Goal: Task Accomplishment & Management: Manage account settings

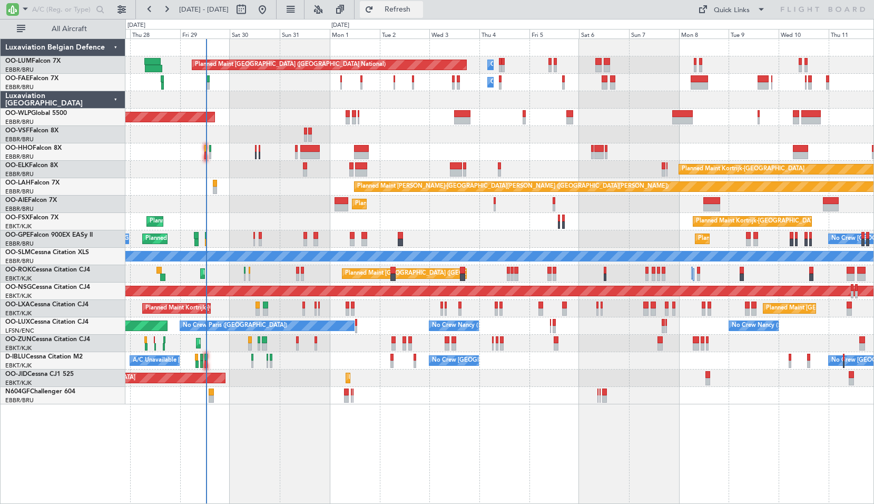
drag, startPoint x: 413, startPoint y: 5, endPoint x: 391, endPoint y: 18, distance: 26.2
click at [414, 5] on button "Refresh" at bounding box center [391, 9] width 63 height 17
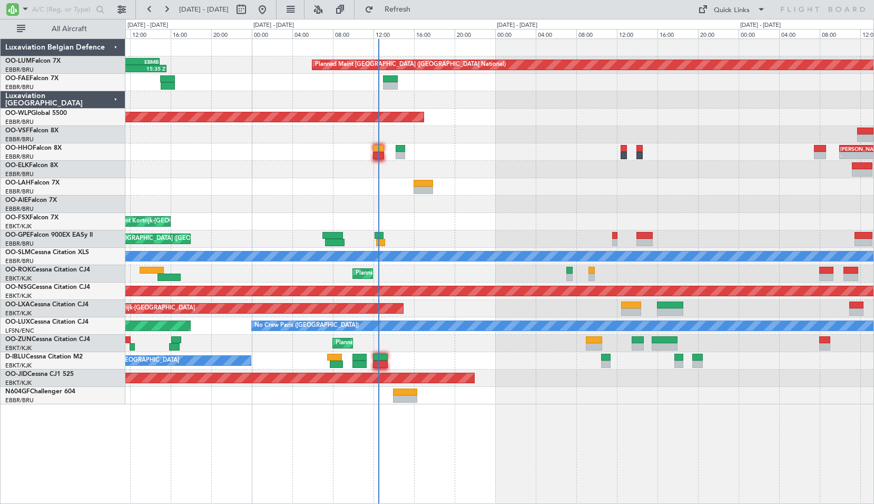
click at [424, 442] on div "Planned Maint [GEOGRAPHIC_DATA] ([GEOGRAPHIC_DATA] National) 07:25 Z 15:35 Z FZ…" at bounding box center [499, 270] width 749 height 465
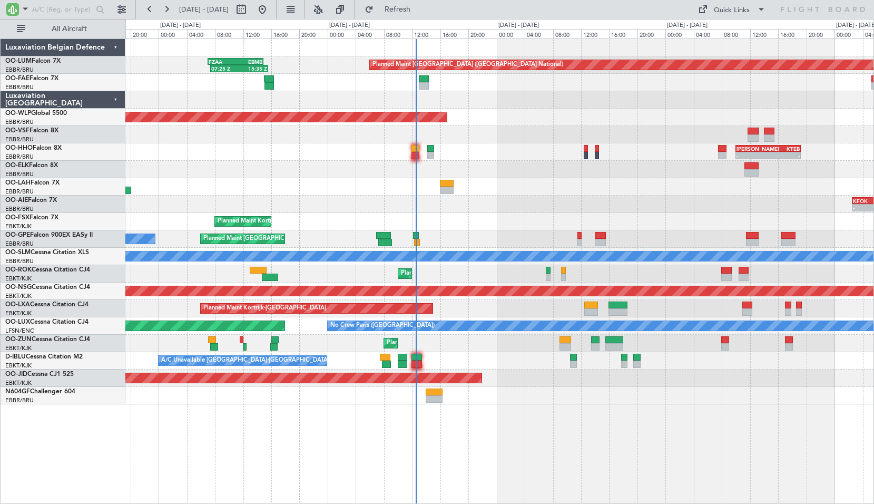
click at [421, 205] on div "KFOK 02:30 Z EGLF 09:00 Z - - Planned Maint [GEOGRAPHIC_DATA] ([GEOGRAPHIC_DATA…" at bounding box center [499, 204] width 748 height 17
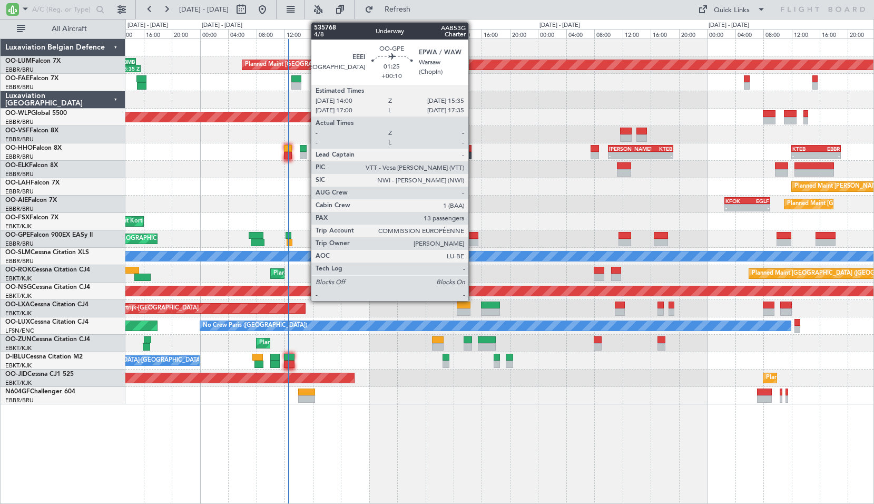
click at [473, 238] on div at bounding box center [474, 235] width 12 height 7
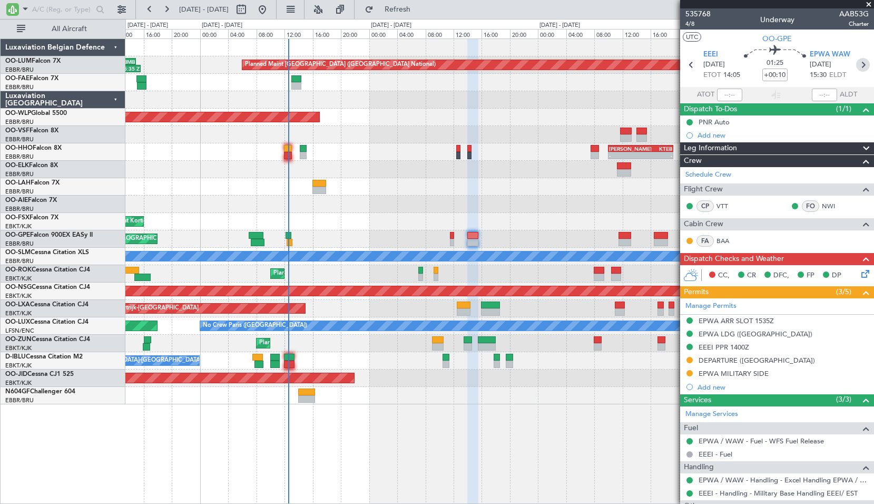
click at [857, 64] on icon at bounding box center [864, 65] width 14 height 14
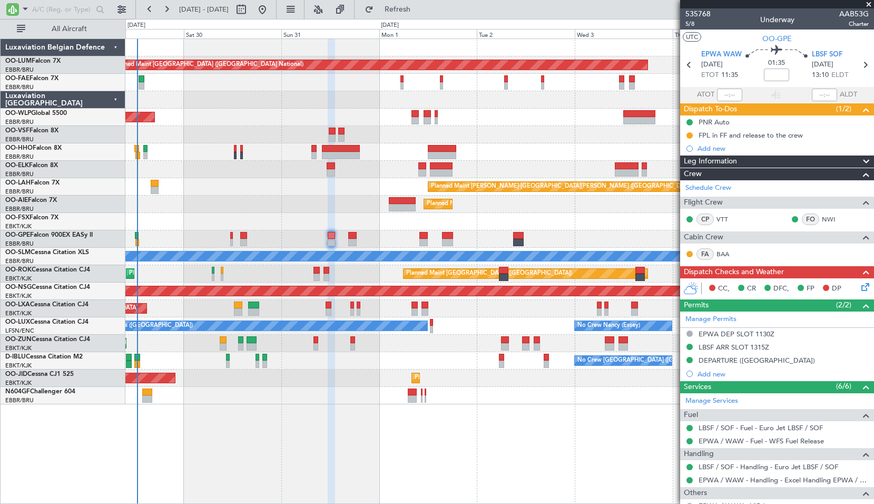
click at [334, 401] on div at bounding box center [499, 395] width 748 height 17
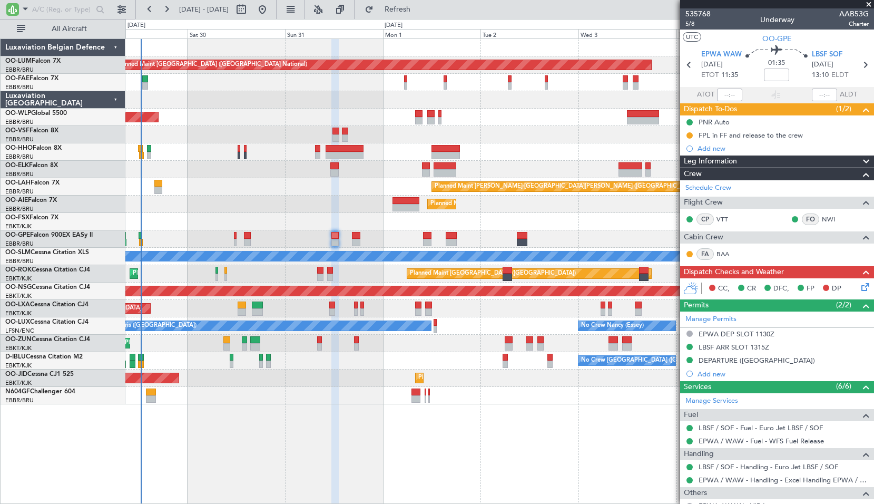
click at [872, 3] on span at bounding box center [869, 4] width 11 height 9
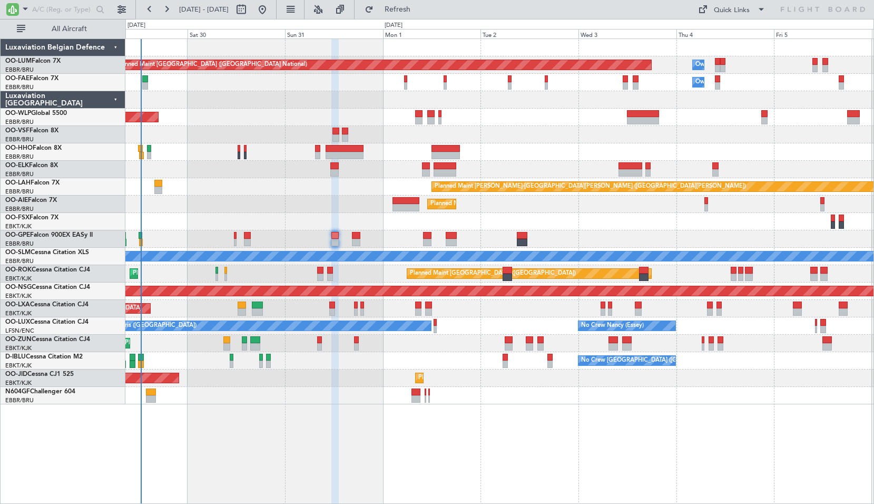
type input "0"
click at [43, 10] on input "text" at bounding box center [62, 10] width 61 height 16
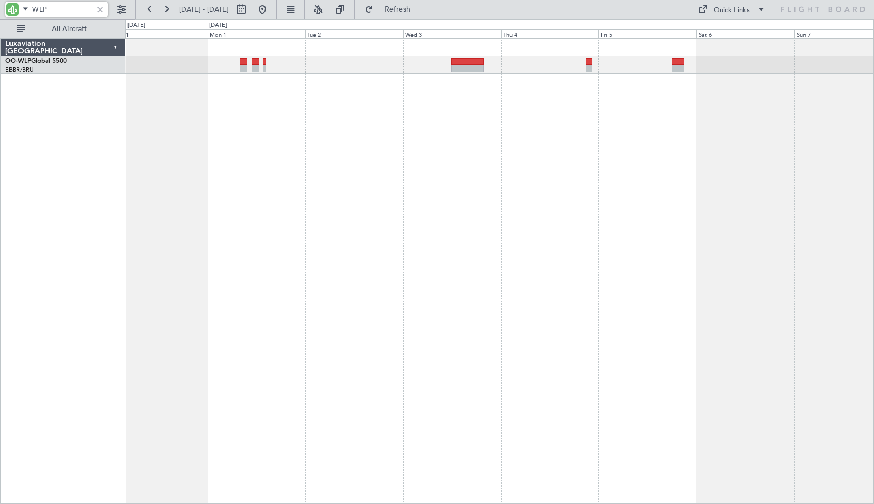
click at [473, 164] on div "Planned Maint [GEOGRAPHIC_DATA] ([GEOGRAPHIC_DATA])" at bounding box center [499, 270] width 749 height 465
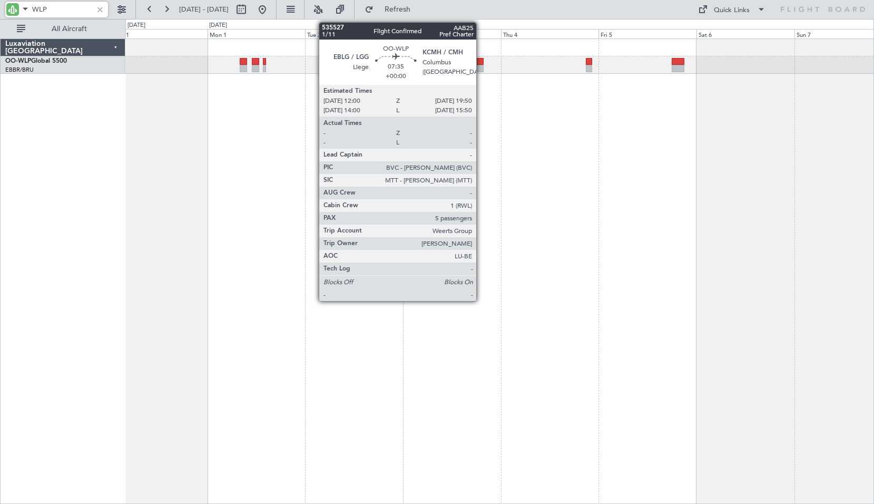
click at [481, 67] on div at bounding box center [468, 68] width 32 height 7
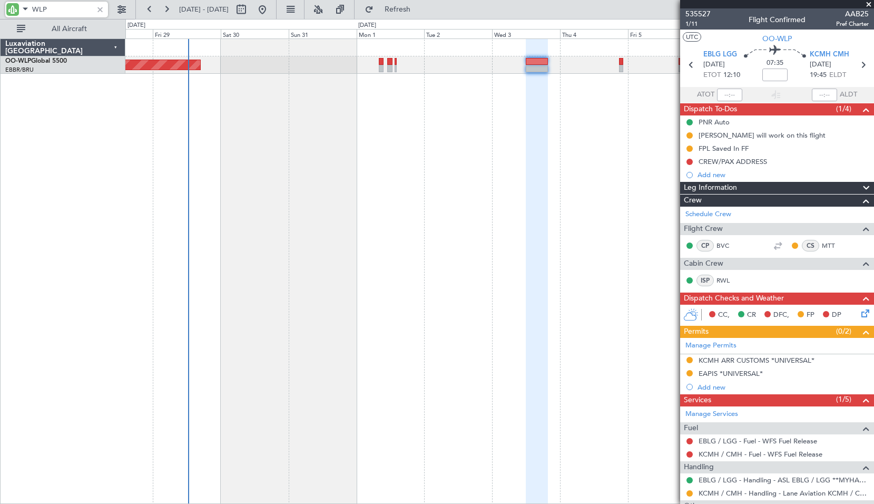
click at [427, 319] on div "Planned Maint [GEOGRAPHIC_DATA] ([GEOGRAPHIC_DATA])" at bounding box center [499, 270] width 749 height 465
click at [66, 6] on input "WLP" at bounding box center [62, 10] width 61 height 16
type input "GPE"
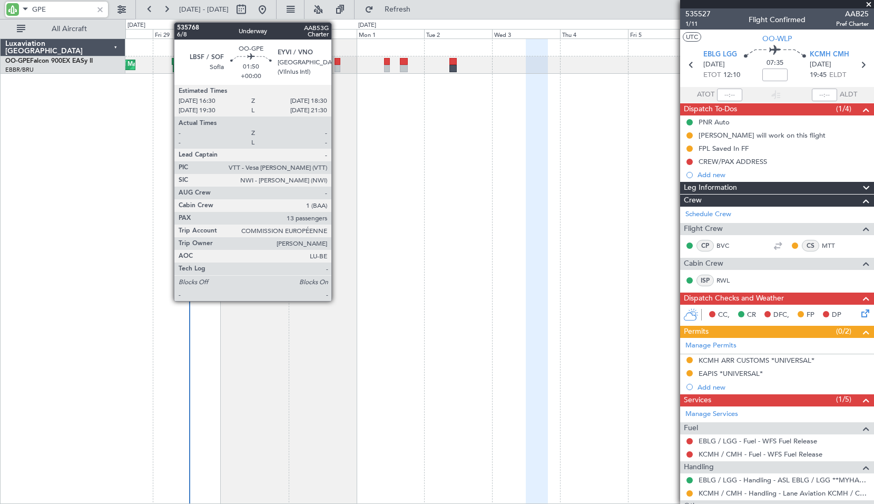
click at [336, 65] on div at bounding box center [338, 68] width 6 height 7
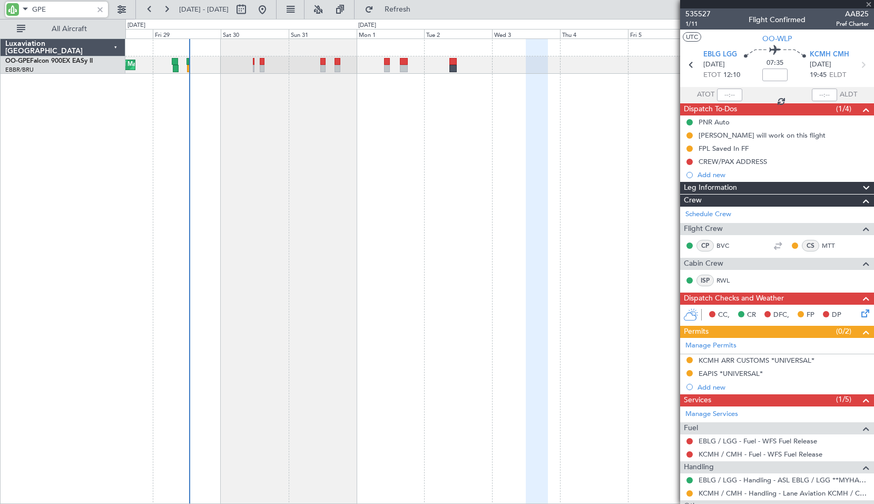
type input "13"
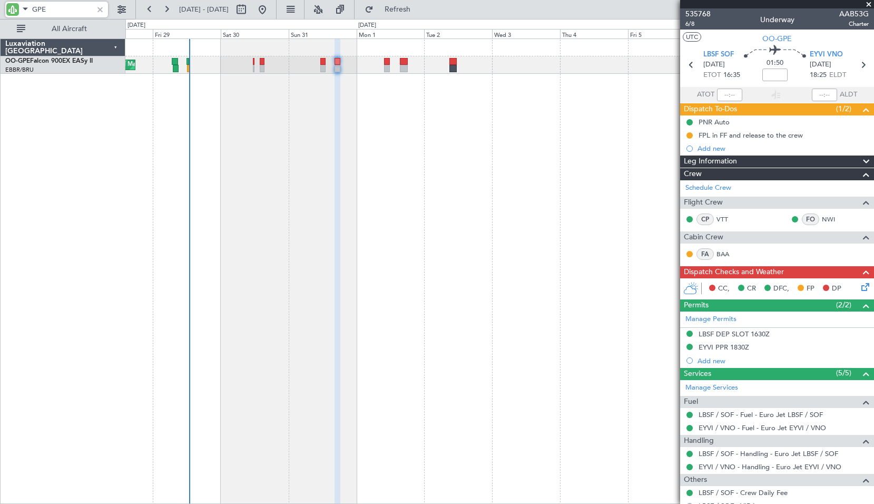
type input "GPE"
click at [819, 53] on span "EYVI VNO" at bounding box center [826, 55] width 33 height 11
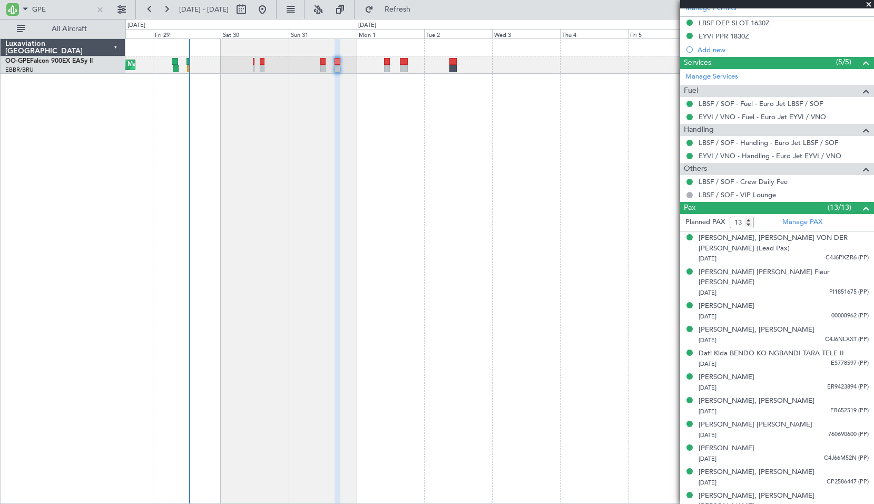
scroll to position [294, 0]
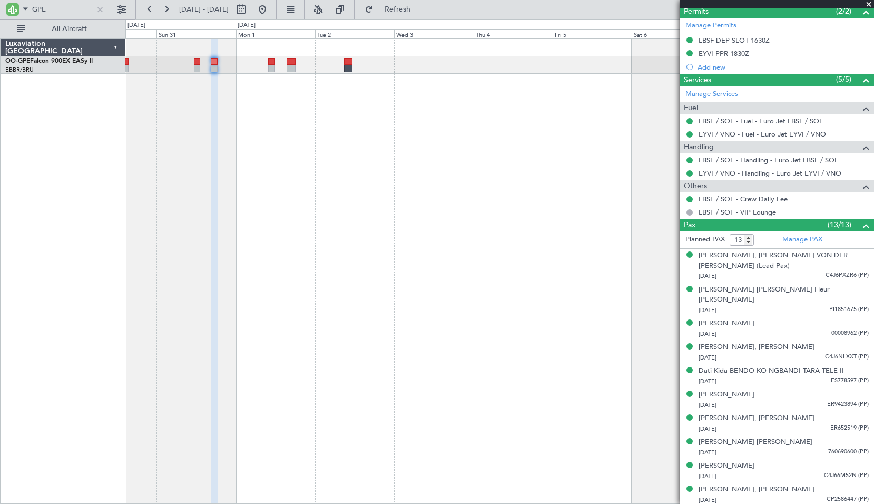
click at [871, 7] on span at bounding box center [869, 4] width 11 height 9
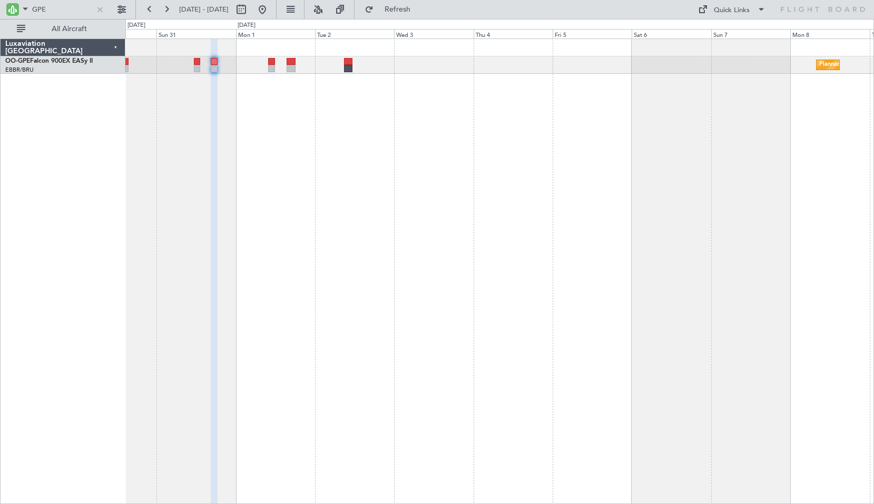
type input "0"
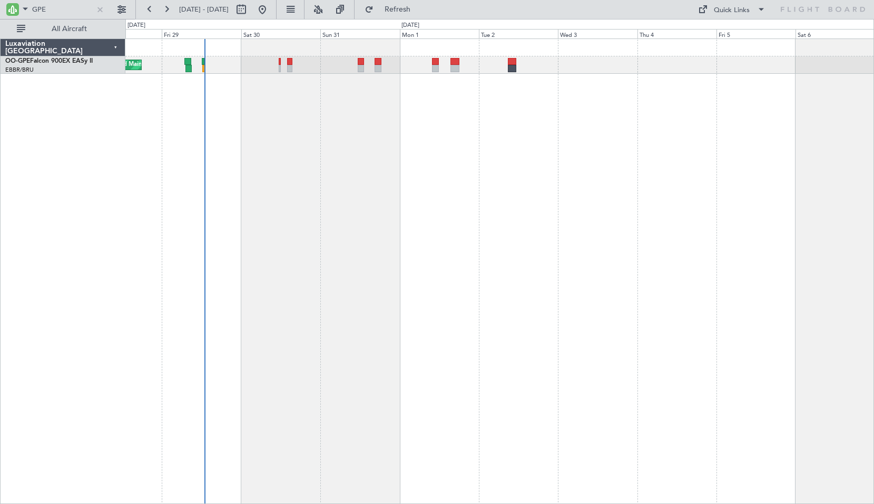
click at [484, 165] on div "Planned Maint [GEOGRAPHIC_DATA] ([GEOGRAPHIC_DATA] National) Planned Maint [GEO…" at bounding box center [499, 270] width 749 height 465
click at [507, 166] on div "Planned Maint [GEOGRAPHIC_DATA] ([GEOGRAPHIC_DATA] National) Planned Maint [GEO…" at bounding box center [499, 270] width 749 height 465
click at [64, 12] on input "GPE" at bounding box center [62, 10] width 61 height 16
click at [66, 12] on input "GPE" at bounding box center [62, 10] width 61 height 16
type input "G"
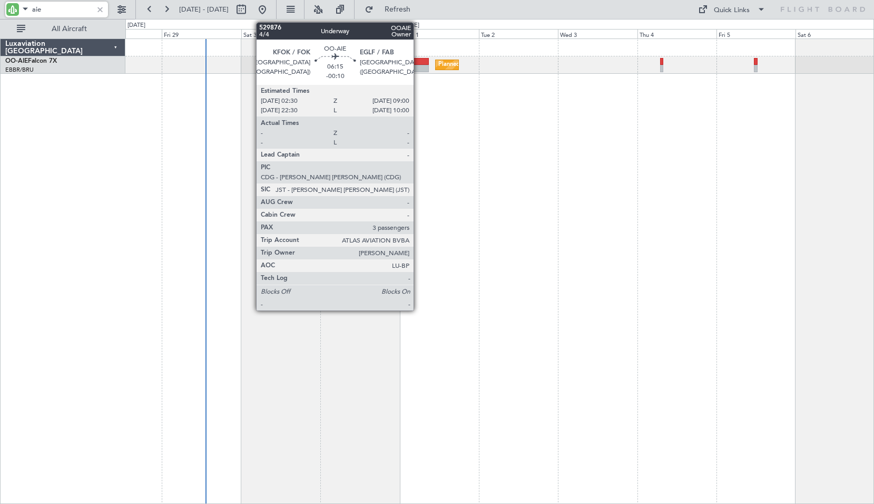
click at [419, 65] on div at bounding box center [418, 68] width 22 height 7
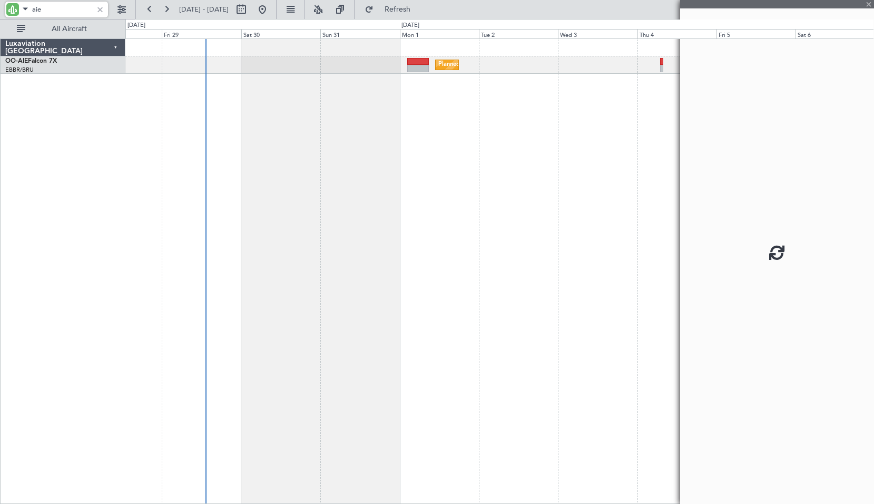
click at [435, 169] on div "Planned Maint [GEOGRAPHIC_DATA] ([GEOGRAPHIC_DATA])" at bounding box center [499, 270] width 749 height 465
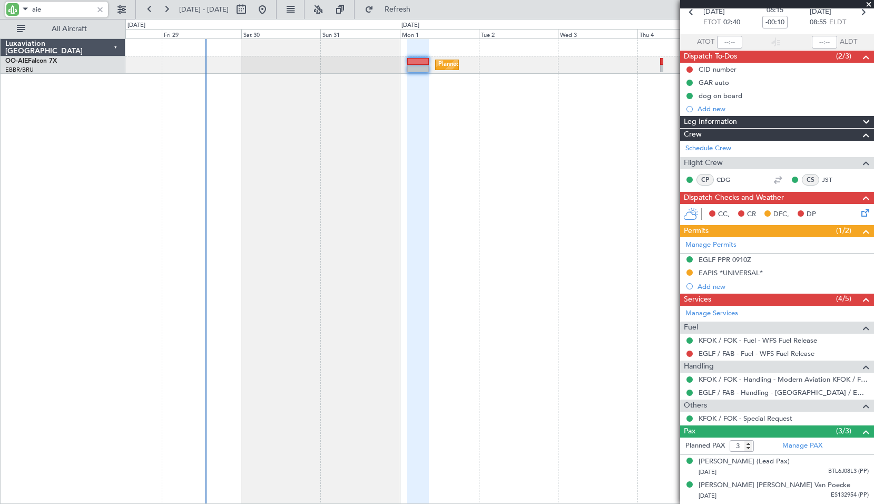
scroll to position [85, 0]
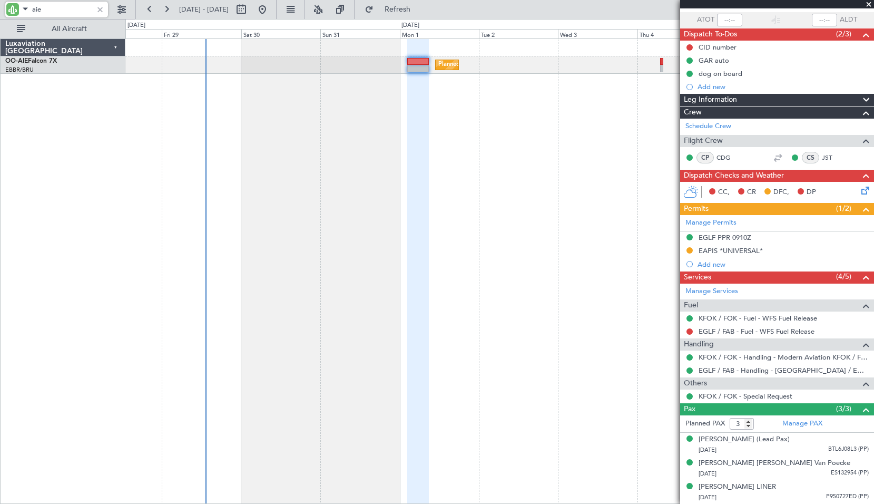
type input "aie"
click at [525, 259] on div "Planned Maint [GEOGRAPHIC_DATA] ([GEOGRAPHIC_DATA])" at bounding box center [499, 270] width 749 height 465
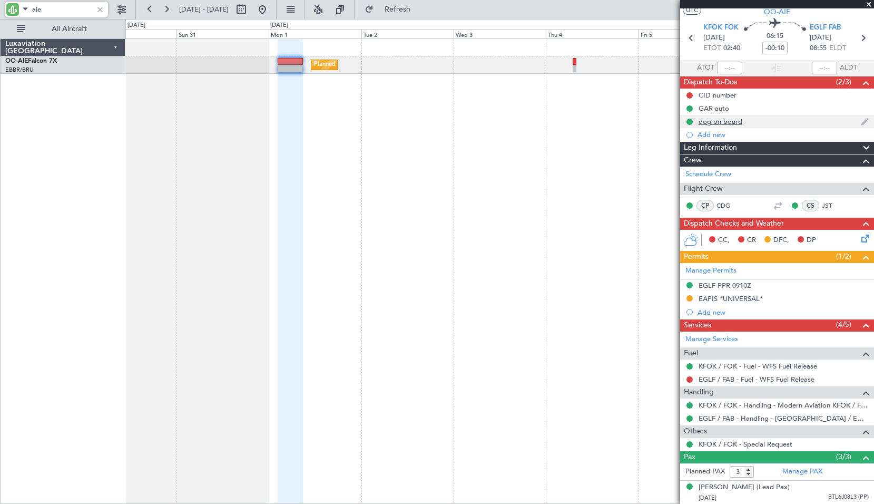
scroll to position [0, 0]
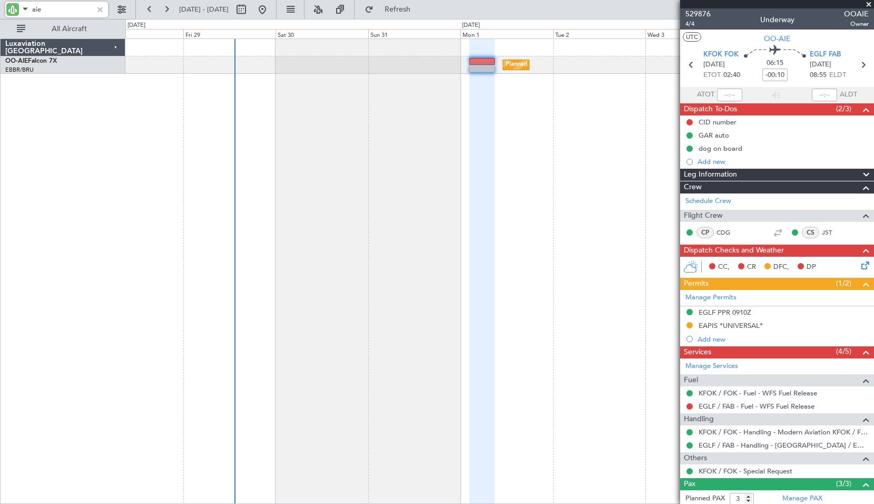
click at [584, 189] on div "Planned Maint [GEOGRAPHIC_DATA] ([GEOGRAPHIC_DATA])" at bounding box center [499, 270] width 749 height 465
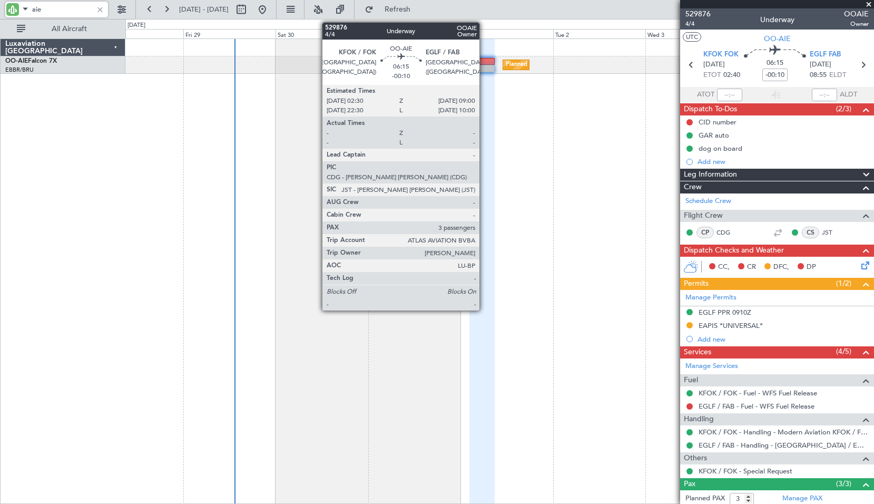
click at [484, 66] on div at bounding box center [482, 68] width 25 height 7
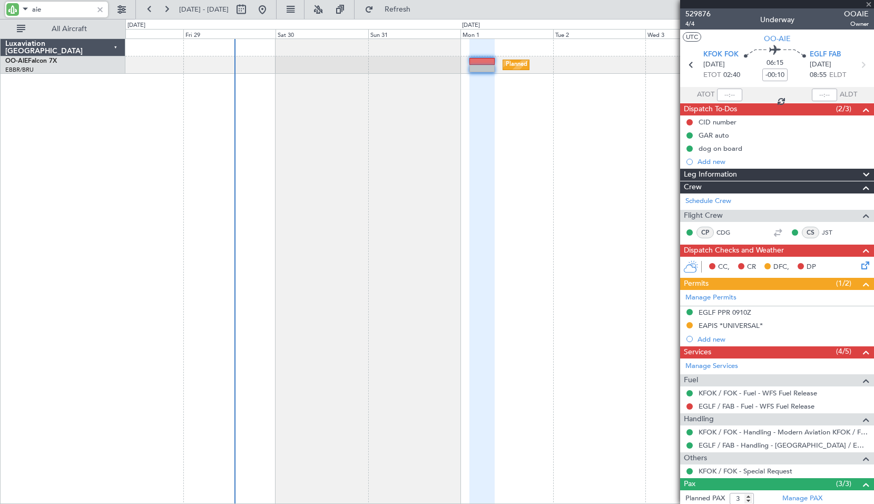
click at [496, 79] on div "Planned Maint [GEOGRAPHIC_DATA] ([GEOGRAPHIC_DATA])" at bounding box center [499, 270] width 749 height 465
click at [96, 6] on div at bounding box center [100, 10] width 12 height 12
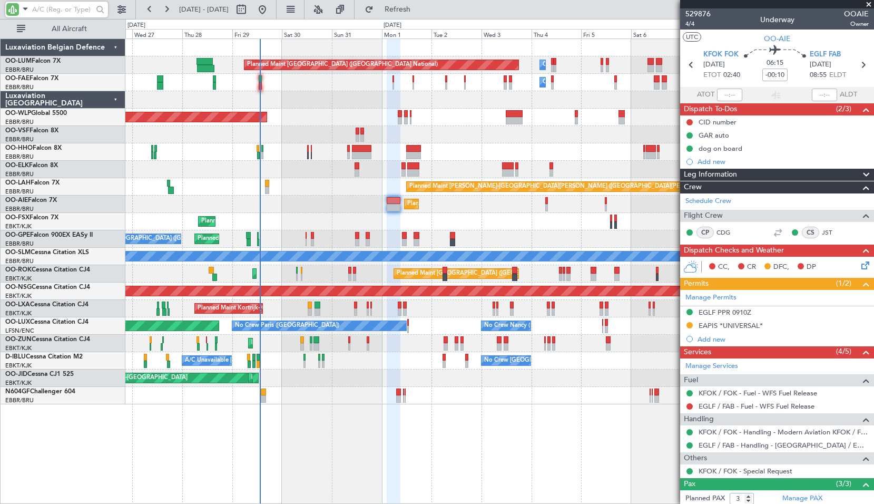
click at [472, 418] on div "Planned Maint [GEOGRAPHIC_DATA] ([GEOGRAPHIC_DATA] National) Owner [GEOGRAPHIC_…" at bounding box center [499, 270] width 749 height 465
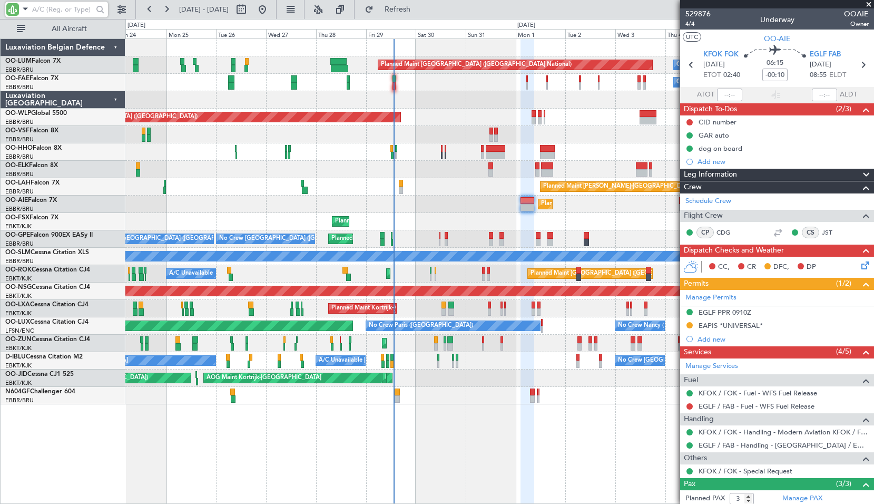
click at [499, 406] on div "Planned Maint [GEOGRAPHIC_DATA] ([GEOGRAPHIC_DATA] National) Owner [GEOGRAPHIC_…" at bounding box center [499, 270] width 749 height 465
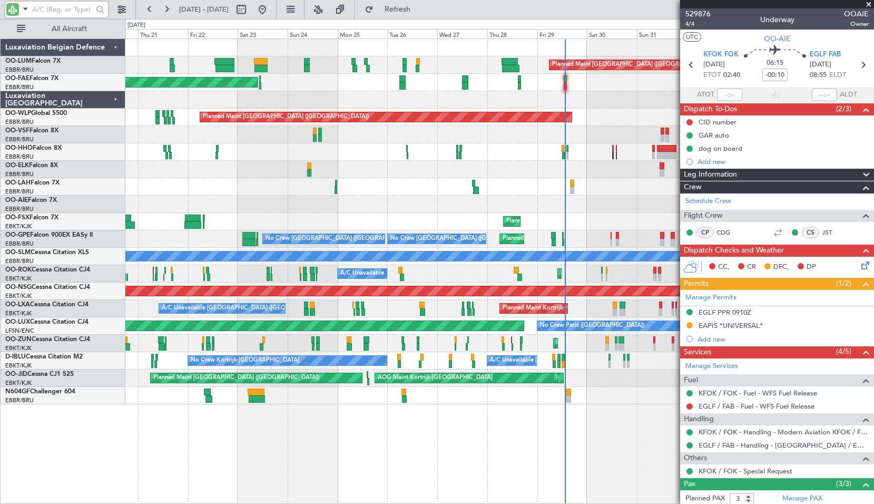
click at [310, 433] on div "Planned Maint [GEOGRAPHIC_DATA] ([GEOGRAPHIC_DATA] National) Owner [GEOGRAPHIC_…" at bounding box center [499, 270] width 749 height 465
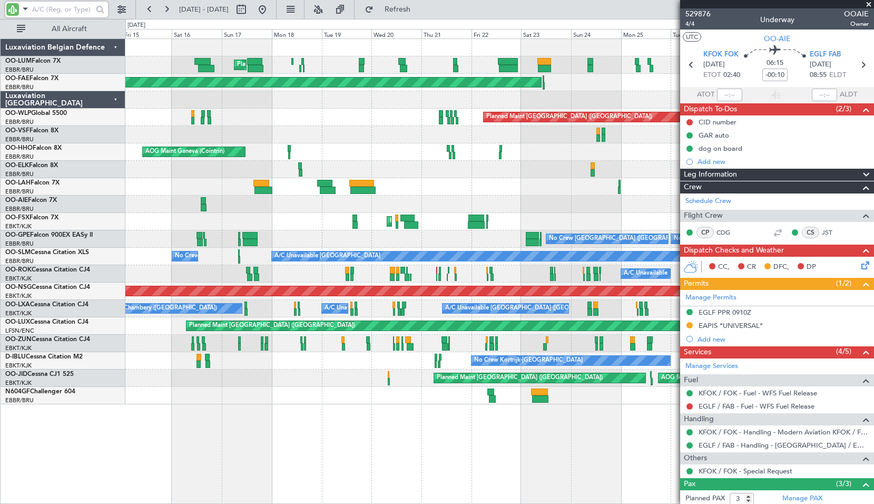
click at [473, 452] on div "Planned Maint [GEOGRAPHIC_DATA] ([GEOGRAPHIC_DATA] National) Planned Maint [GEO…" at bounding box center [499, 270] width 749 height 465
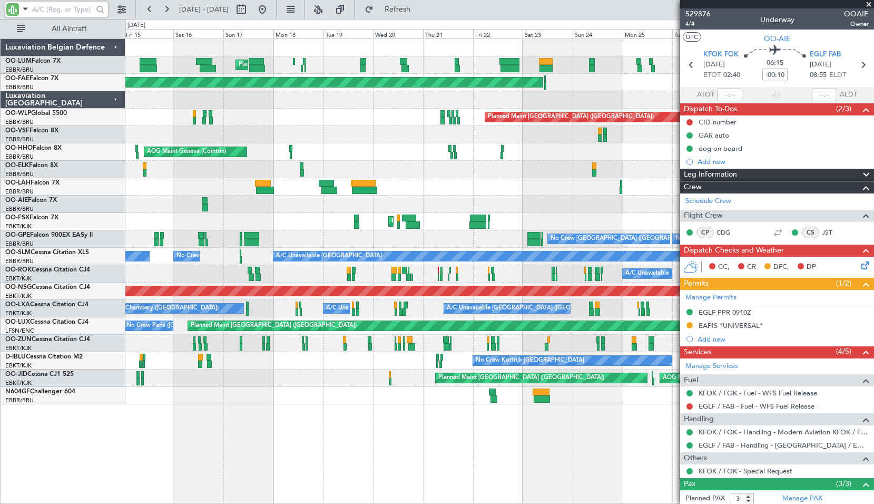
click at [442, 450] on div "Planned Maint [GEOGRAPHIC_DATA] ([GEOGRAPHIC_DATA] National) Planned Maint [GEO…" at bounding box center [499, 270] width 749 height 465
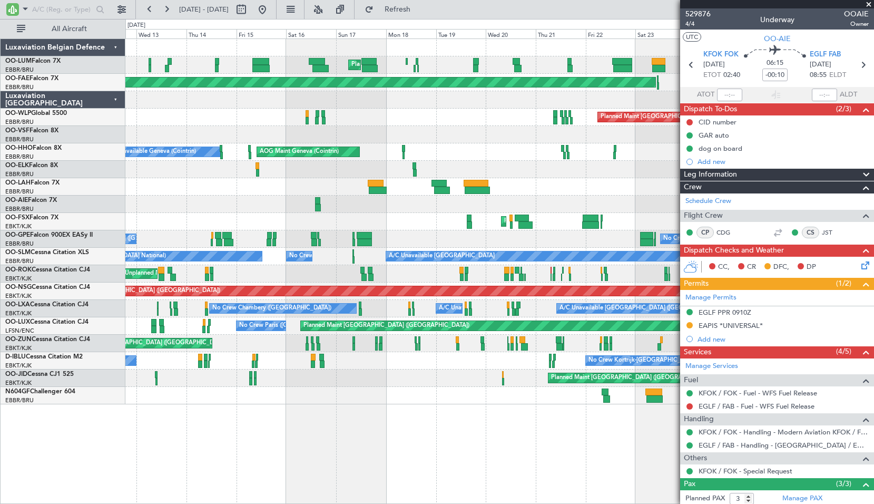
click at [867, 7] on span at bounding box center [869, 4] width 11 height 9
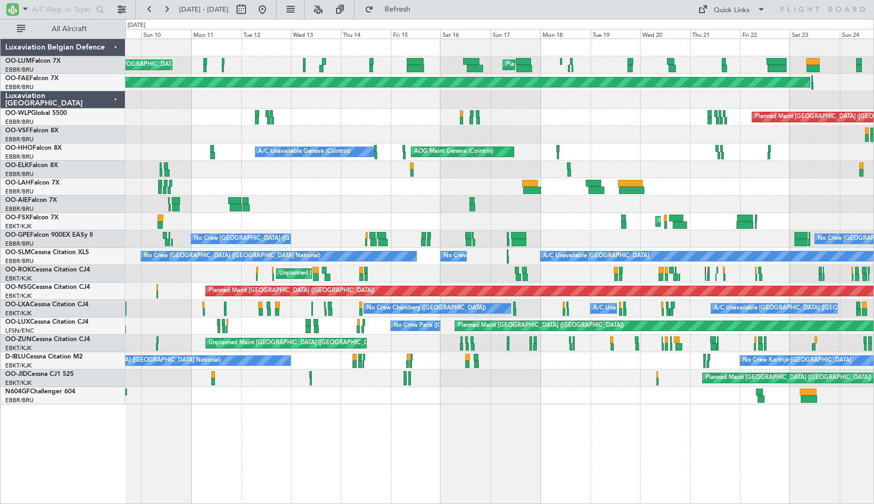
click at [378, 434] on div "Planned Maint [GEOGRAPHIC_DATA] ([GEOGRAPHIC_DATA] National) Unplanned Maint [G…" at bounding box center [499, 270] width 749 height 465
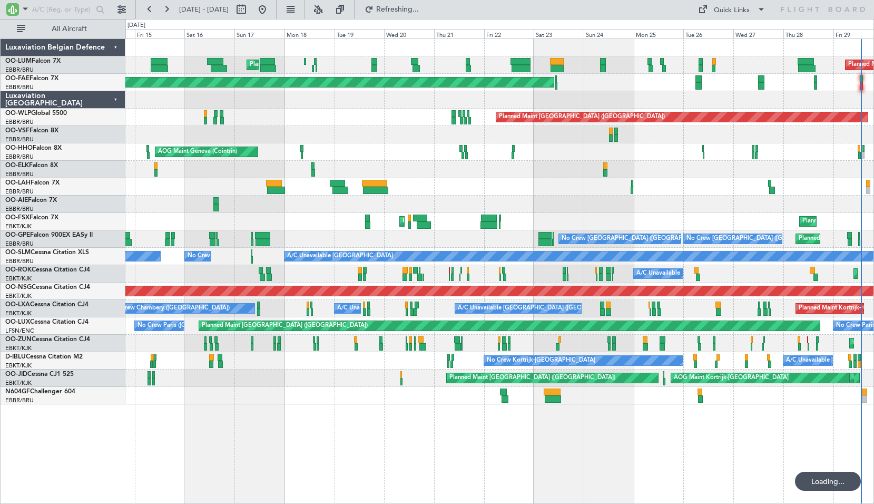
click at [568, 440] on div "Planned Maint [GEOGRAPHIC_DATA] ([GEOGRAPHIC_DATA] National) Planned Maint [GEO…" at bounding box center [499, 270] width 749 height 465
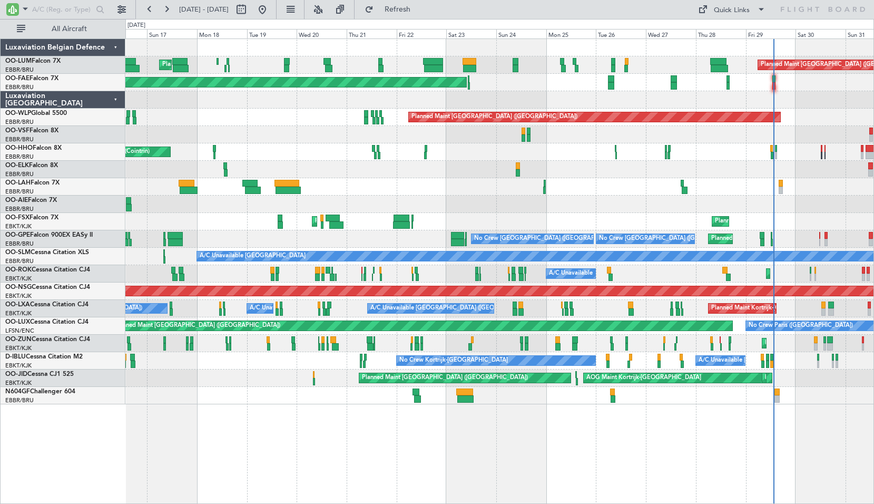
click at [597, 417] on div "Planned Maint [GEOGRAPHIC_DATA] ([GEOGRAPHIC_DATA] National) Planned Maint [GEO…" at bounding box center [499, 270] width 749 height 465
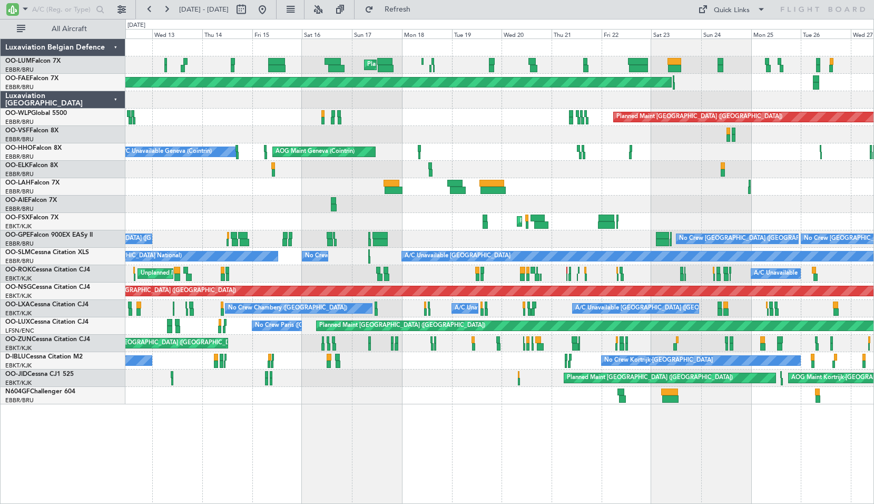
click at [534, 433] on div "Planned Maint [GEOGRAPHIC_DATA] ([GEOGRAPHIC_DATA] National) Planned Maint [GEO…" at bounding box center [499, 270] width 749 height 465
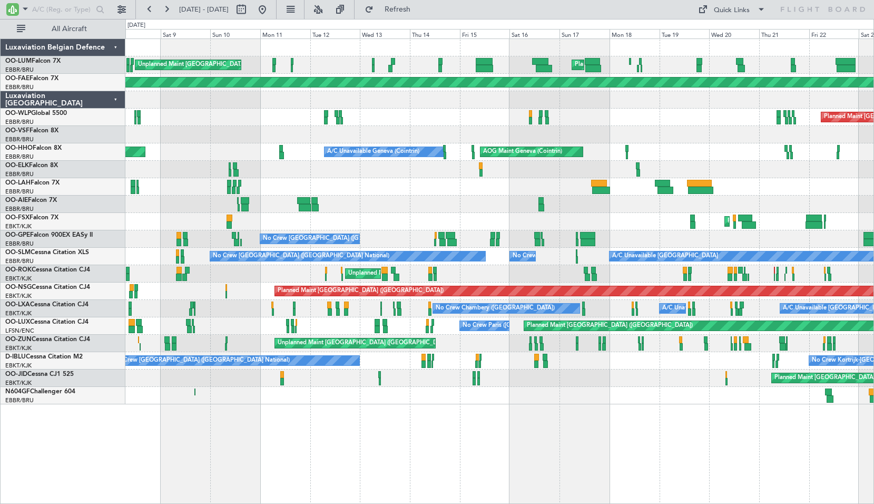
click at [539, 448] on div "Planned Maint [GEOGRAPHIC_DATA] ([GEOGRAPHIC_DATA] National) Unplanned Maint [G…" at bounding box center [499, 270] width 749 height 465
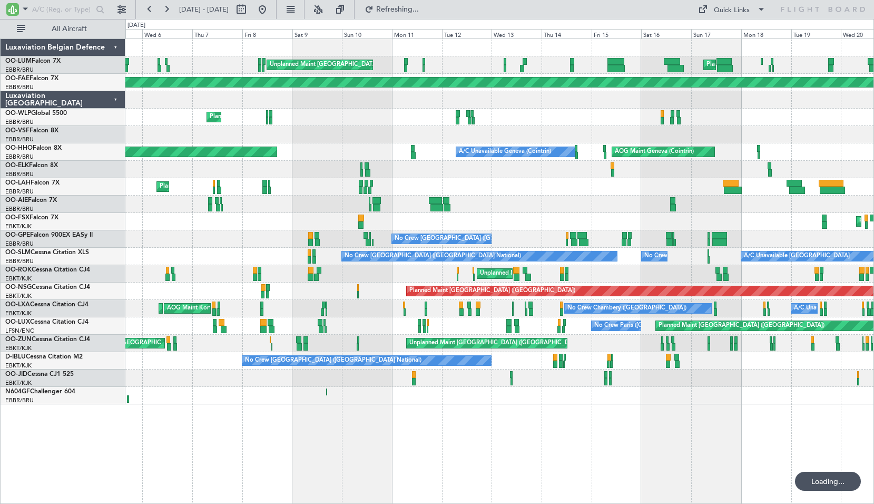
click at [617, 454] on div "Planned Maint [GEOGRAPHIC_DATA] ([GEOGRAPHIC_DATA] National) Unplanned Maint [G…" at bounding box center [499, 270] width 749 height 465
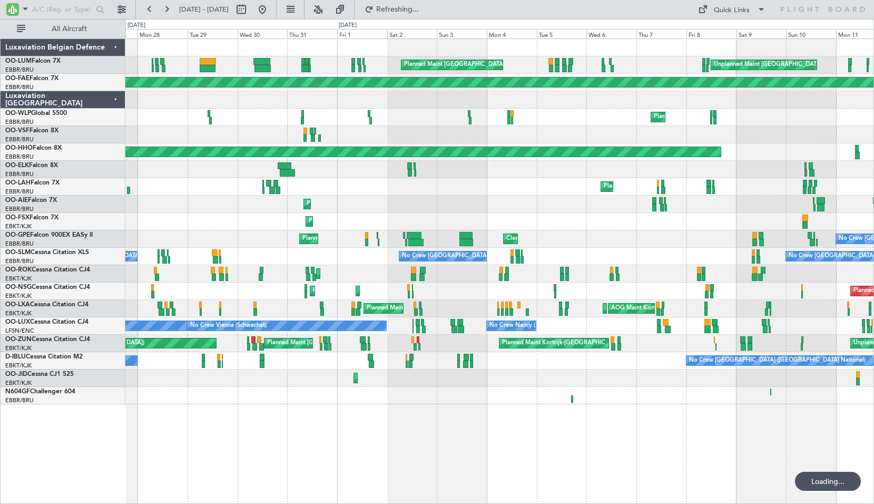
click at [695, 446] on div "Unplanned Maint [GEOGRAPHIC_DATA] ([GEOGRAPHIC_DATA] National) Planned Maint [G…" at bounding box center [499, 270] width 749 height 465
click at [271, 13] on button at bounding box center [262, 9] width 17 height 17
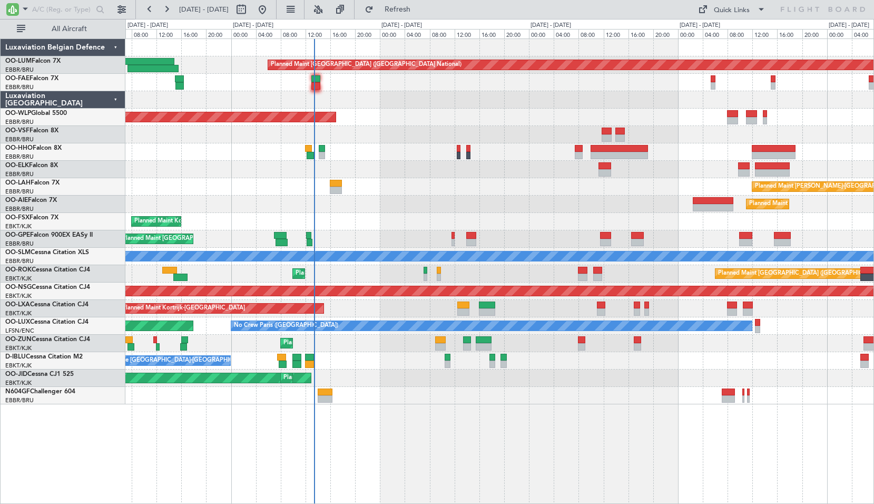
click at [508, 426] on div "Planned Maint [GEOGRAPHIC_DATA] ([GEOGRAPHIC_DATA] National) Planned Maint [GEO…" at bounding box center [499, 270] width 749 height 465
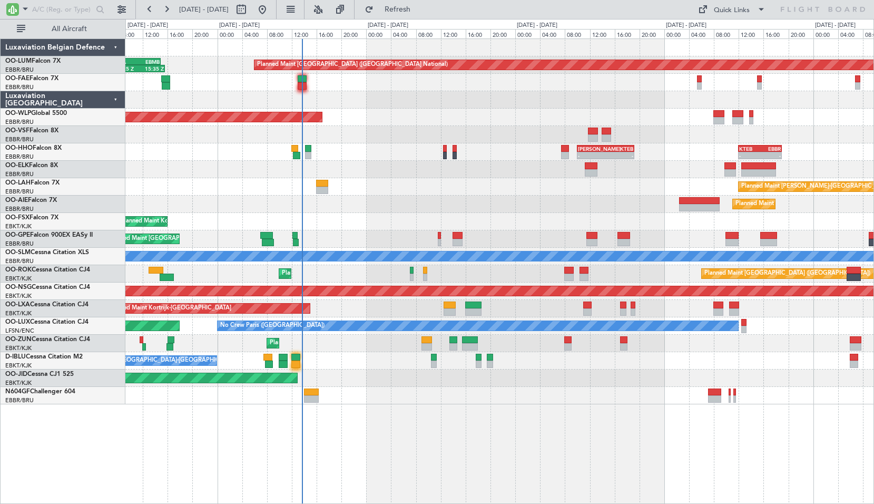
click at [484, 108] on div at bounding box center [499, 99] width 748 height 17
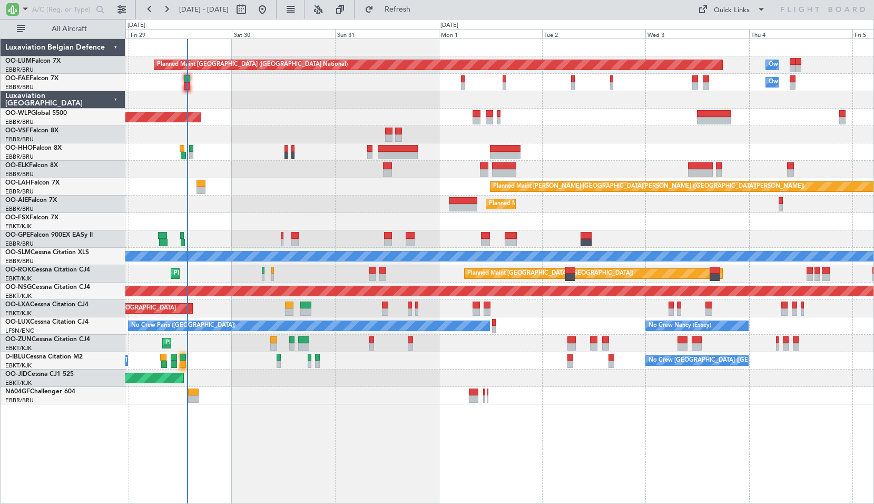
click at [480, 423] on div "Planned Maint [GEOGRAPHIC_DATA] ([GEOGRAPHIC_DATA] National) Owner [GEOGRAPHIC_…" at bounding box center [499, 270] width 749 height 465
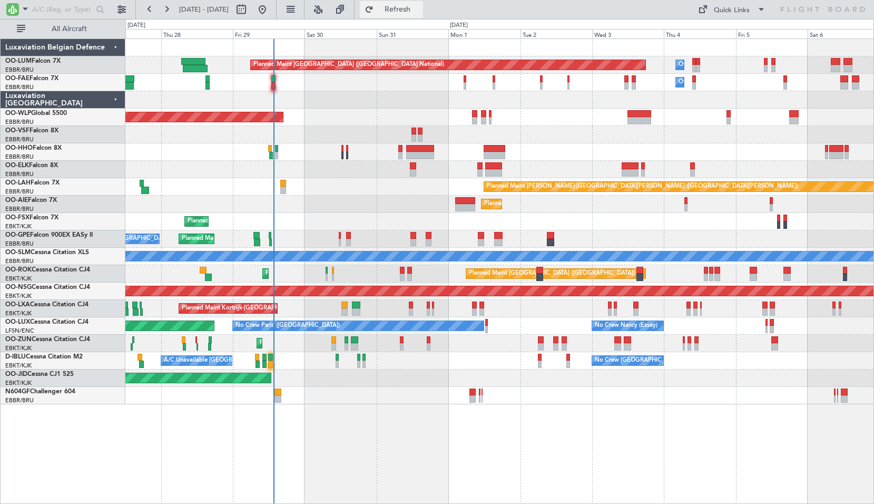
click at [420, 11] on span "Refresh" at bounding box center [398, 9] width 44 height 7
click at [550, 459] on div "Planned Maint [GEOGRAPHIC_DATA] ([GEOGRAPHIC_DATA] National) Owner [GEOGRAPHIC_…" at bounding box center [499, 270] width 749 height 465
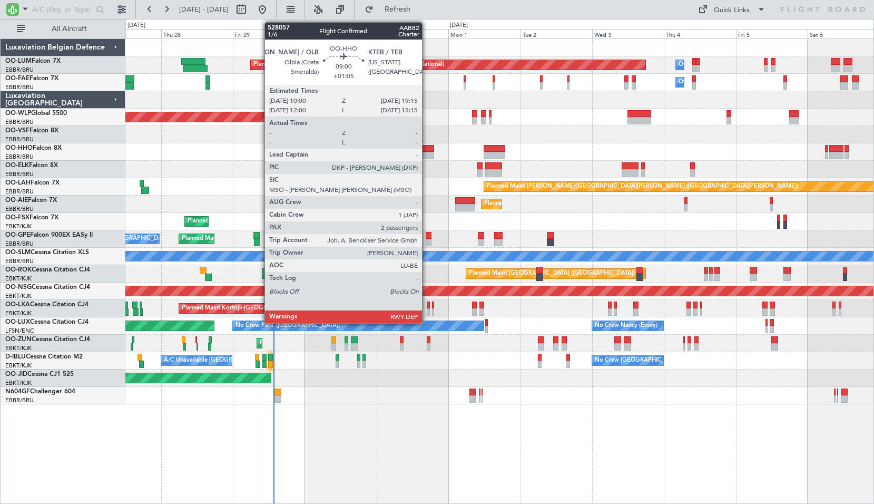
click at [427, 153] on div at bounding box center [420, 155] width 28 height 7
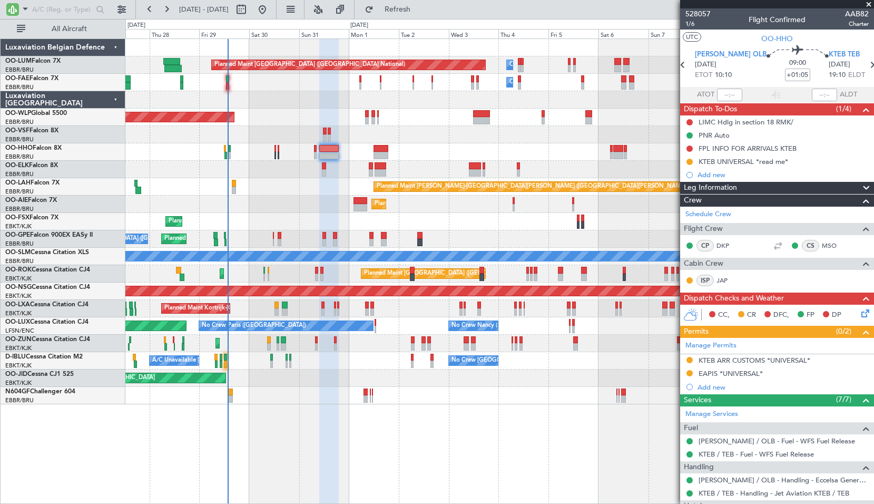
click at [430, 437] on div "Planned Maint [GEOGRAPHIC_DATA] ([GEOGRAPHIC_DATA] National) Owner [GEOGRAPHIC_…" at bounding box center [499, 270] width 749 height 465
drag, startPoint x: 873, startPoint y: 5, endPoint x: 563, endPoint y: 141, distance: 338.5
click at [872, 5] on span at bounding box center [869, 4] width 11 height 9
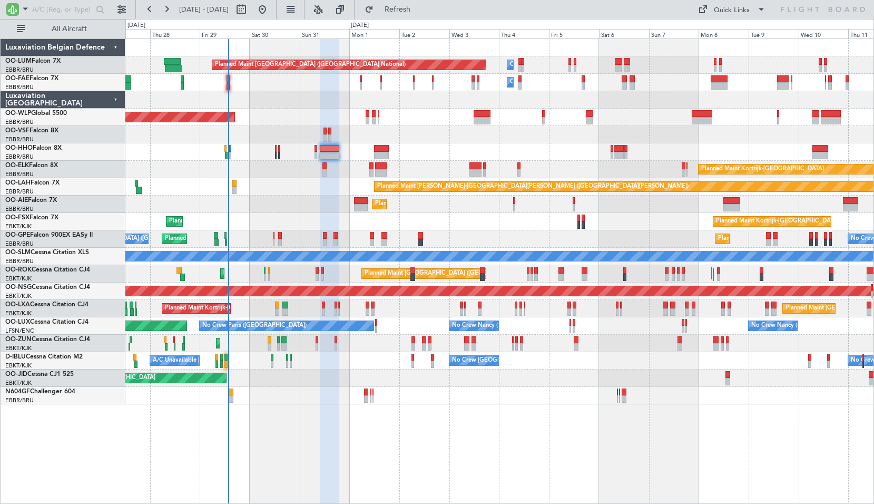
type input "0"
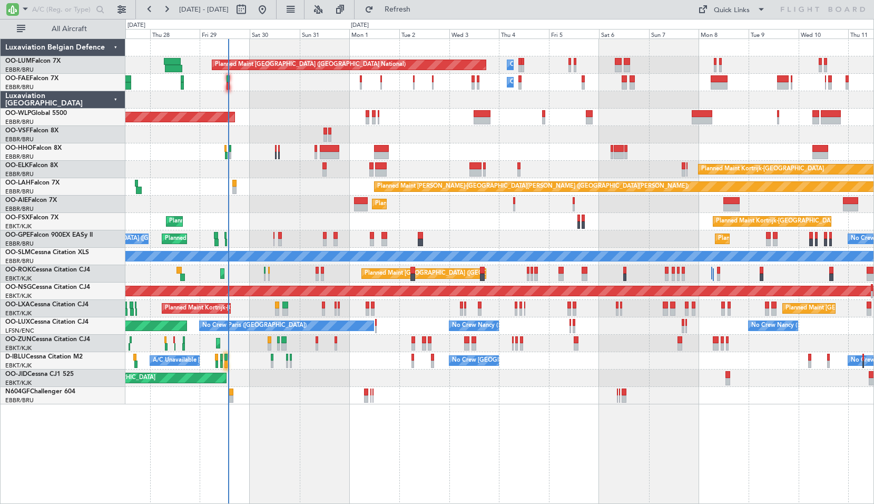
click at [307, 449] on div "Planned Maint [GEOGRAPHIC_DATA] ([GEOGRAPHIC_DATA] National) Owner [GEOGRAPHIC_…" at bounding box center [499, 270] width 749 height 465
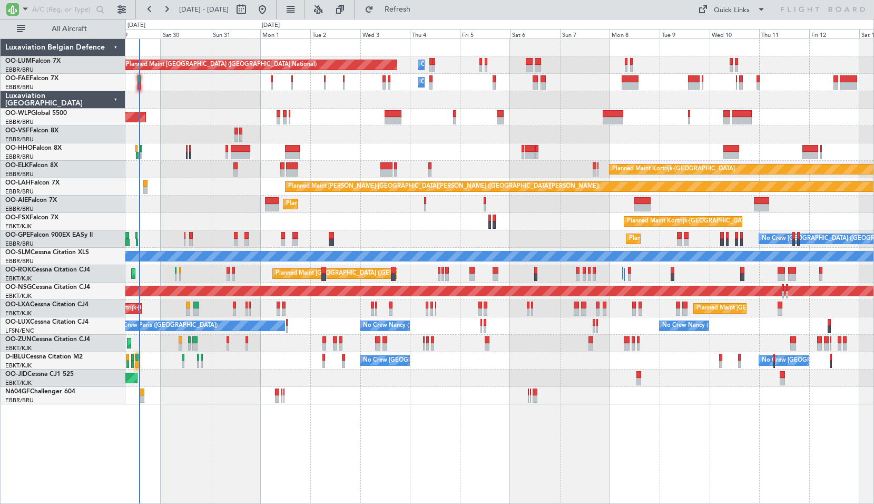
click at [459, 447] on div "Planned Maint [GEOGRAPHIC_DATA] ([GEOGRAPHIC_DATA] National) Owner [GEOGRAPHIC_…" at bounding box center [499, 270] width 749 height 465
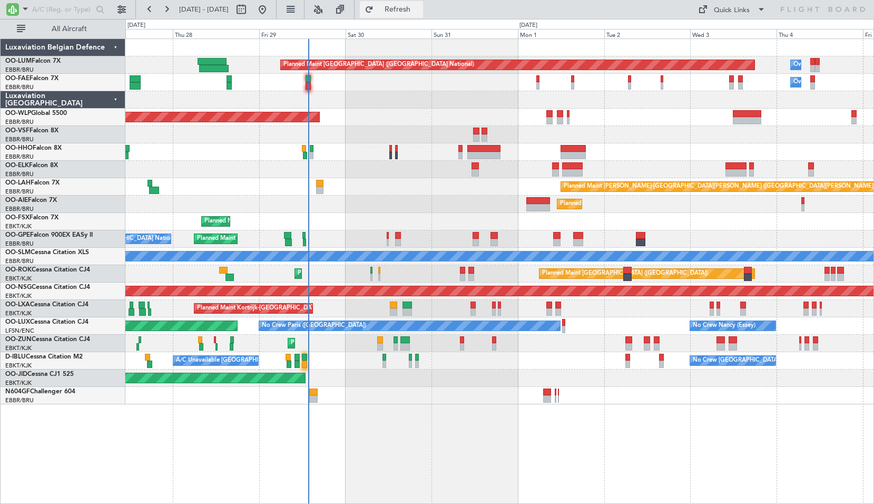
click at [420, 7] on span "Refresh" at bounding box center [398, 9] width 44 height 7
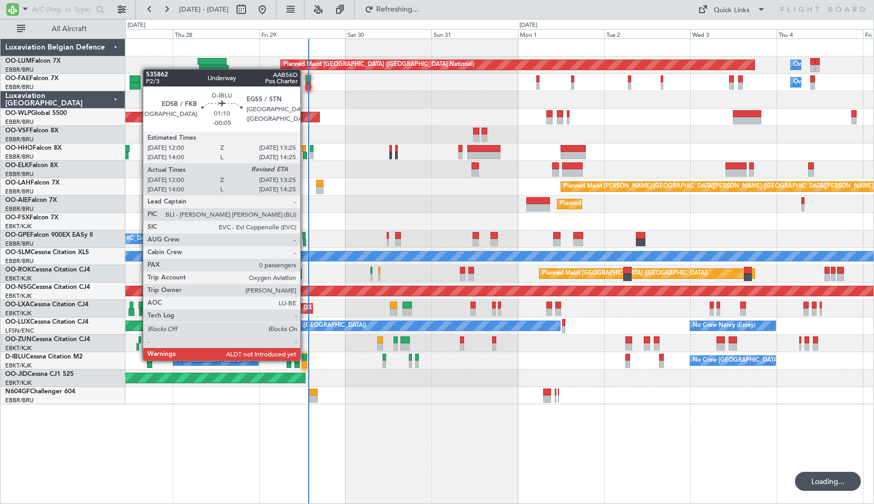
click at [305, 359] on div at bounding box center [304, 357] width 5 height 7
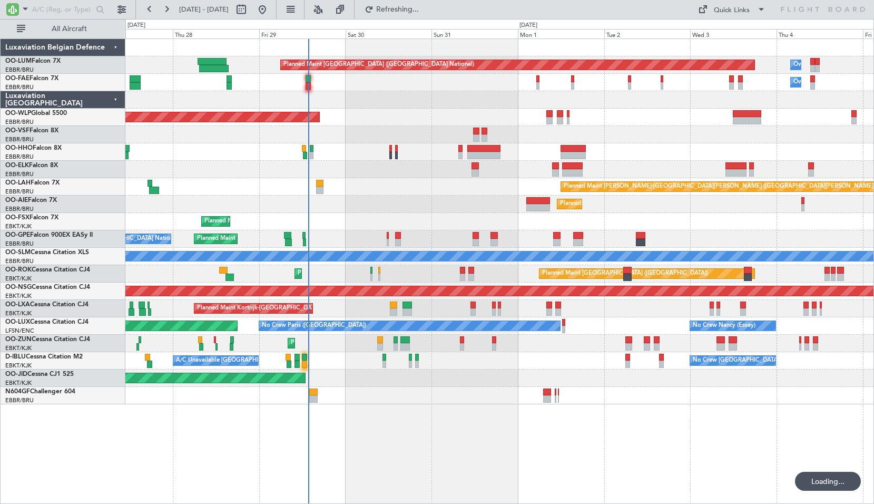
click at [343, 374] on div "Planned Maint Kortrijk-[GEOGRAPHIC_DATA] AOG Maint [GEOGRAPHIC_DATA]-[GEOGRAPHI…" at bounding box center [499, 377] width 748 height 17
click at [467, 426] on div "Planned Maint [GEOGRAPHIC_DATA] ([GEOGRAPHIC_DATA] National) Owner [GEOGRAPHIC_…" at bounding box center [499, 270] width 749 height 465
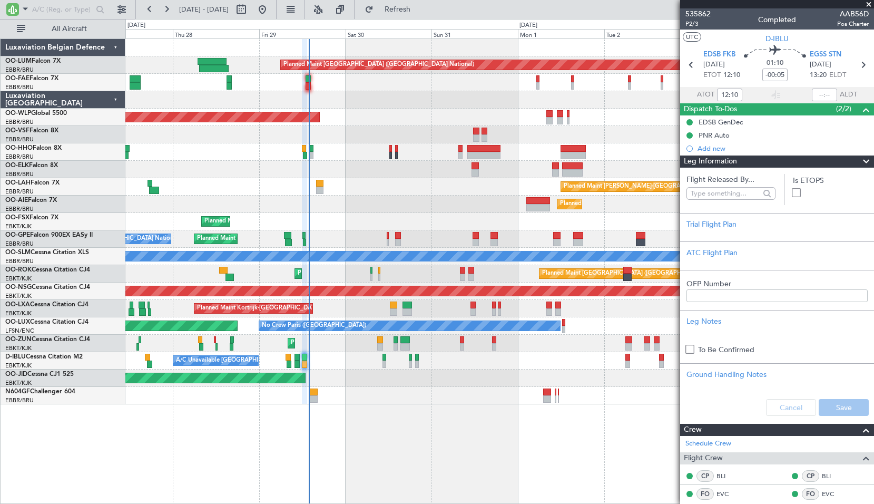
type input "13:21"
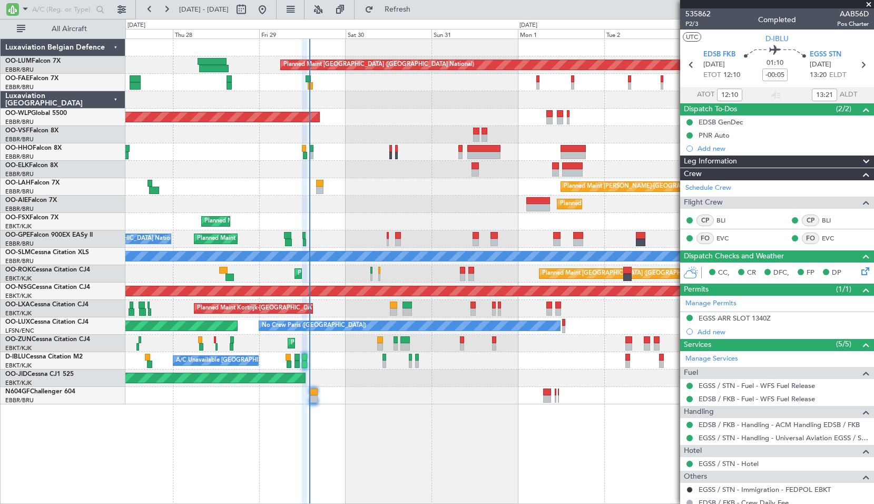
click at [424, 240] on div "Planned Maint [GEOGRAPHIC_DATA] ([GEOGRAPHIC_DATA] National) No Crew [GEOGRAPHI…" at bounding box center [499, 238] width 748 height 17
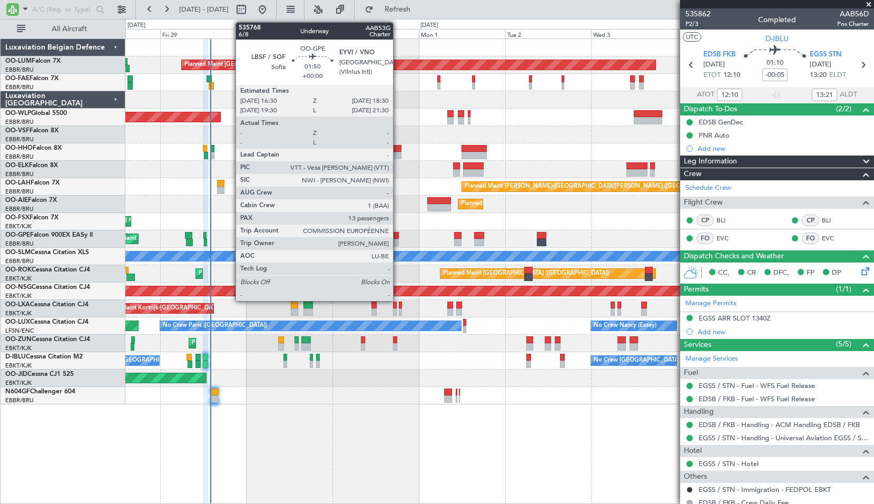
click at [398, 235] on div at bounding box center [395, 235] width 7 height 7
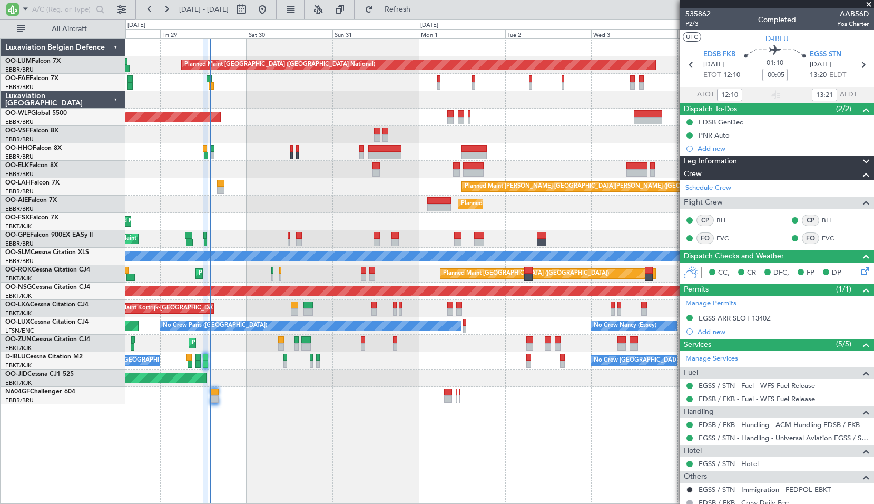
click at [420, 230] on div "Planned Maint Kortrijk-[GEOGRAPHIC_DATA] Planned Maint [GEOGRAPHIC_DATA]-[GEOGR…" at bounding box center [499, 221] width 748 height 17
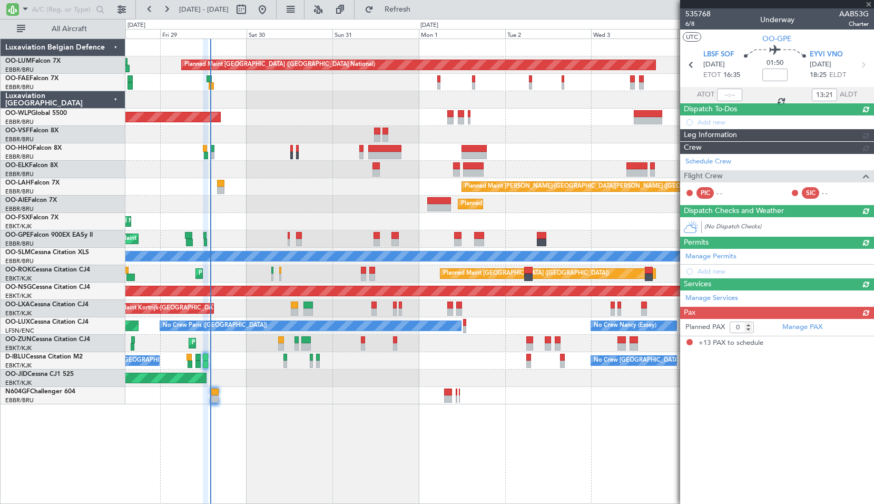
type input "13"
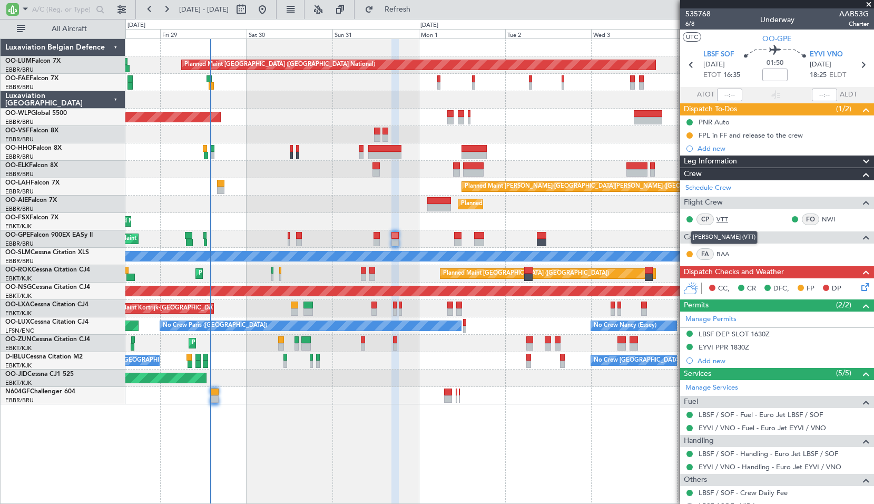
click at [723, 221] on link "VTT" at bounding box center [729, 219] width 24 height 9
click at [862, 66] on icon at bounding box center [864, 65] width 14 height 14
type input "+00:15"
